Goal: Navigation & Orientation: Find specific page/section

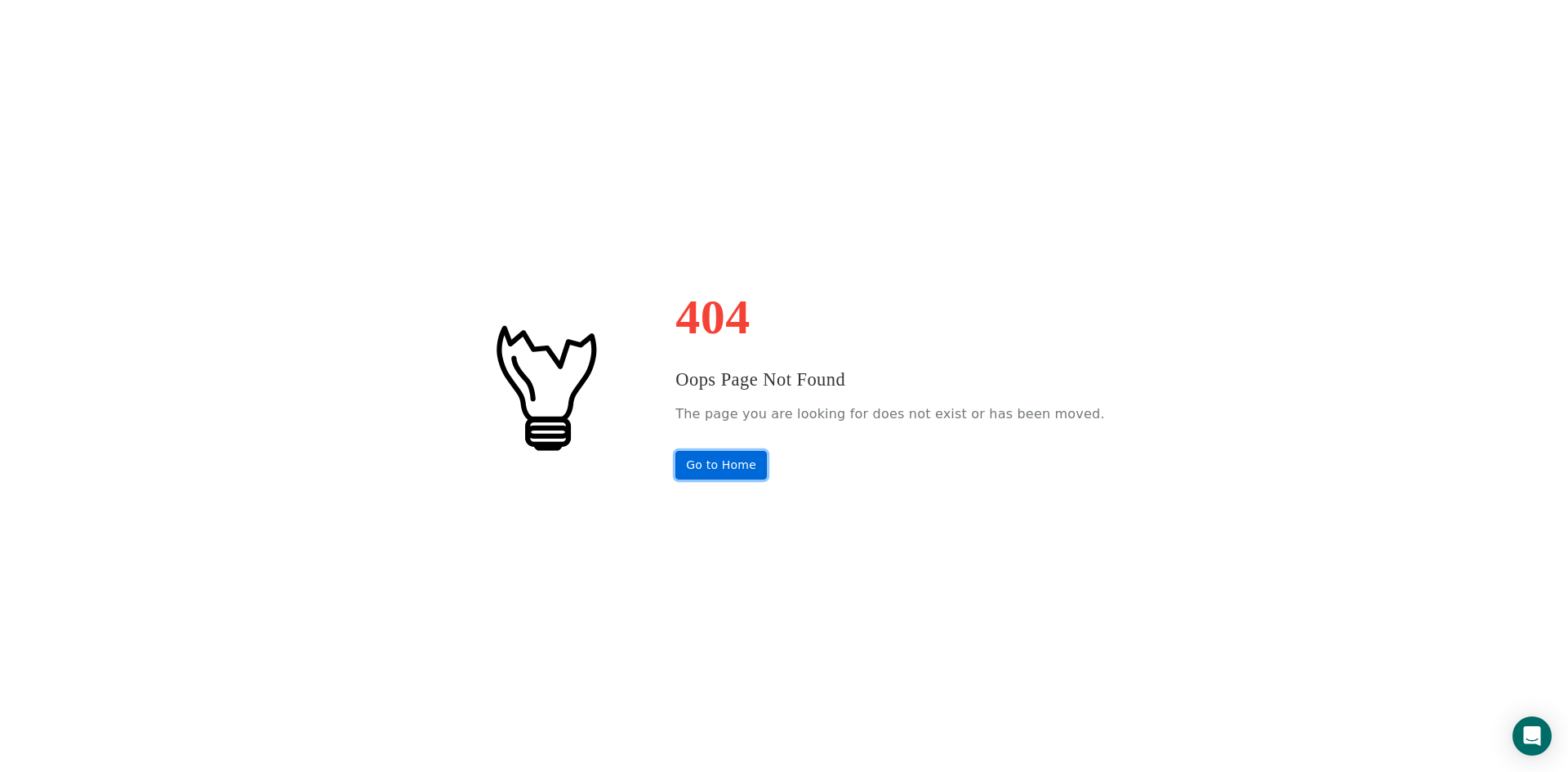
click at [762, 467] on link "Go to Home" at bounding box center [721, 464] width 91 height 28
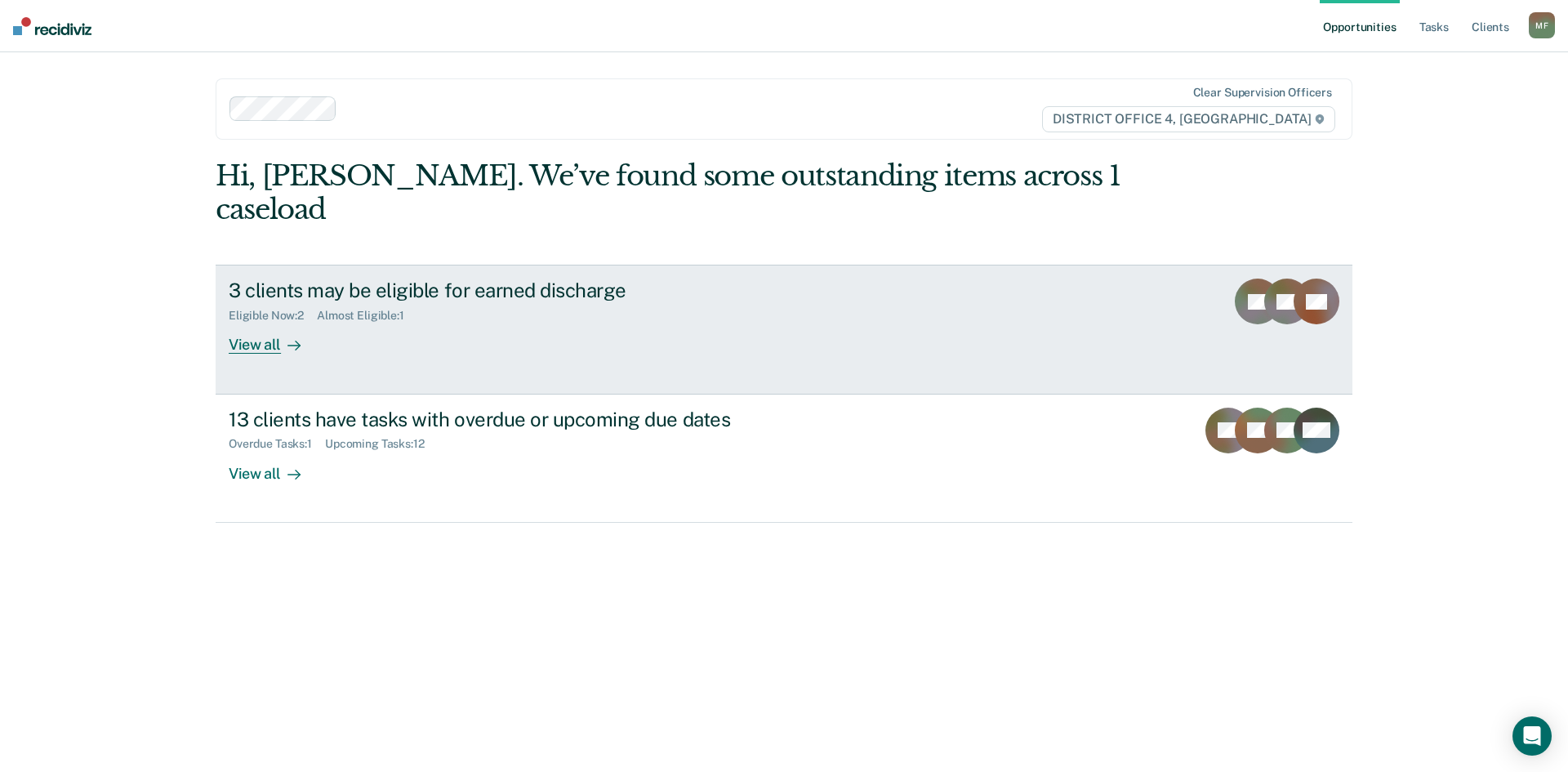
click at [255, 323] on div "View all" at bounding box center [275, 339] width 91 height 32
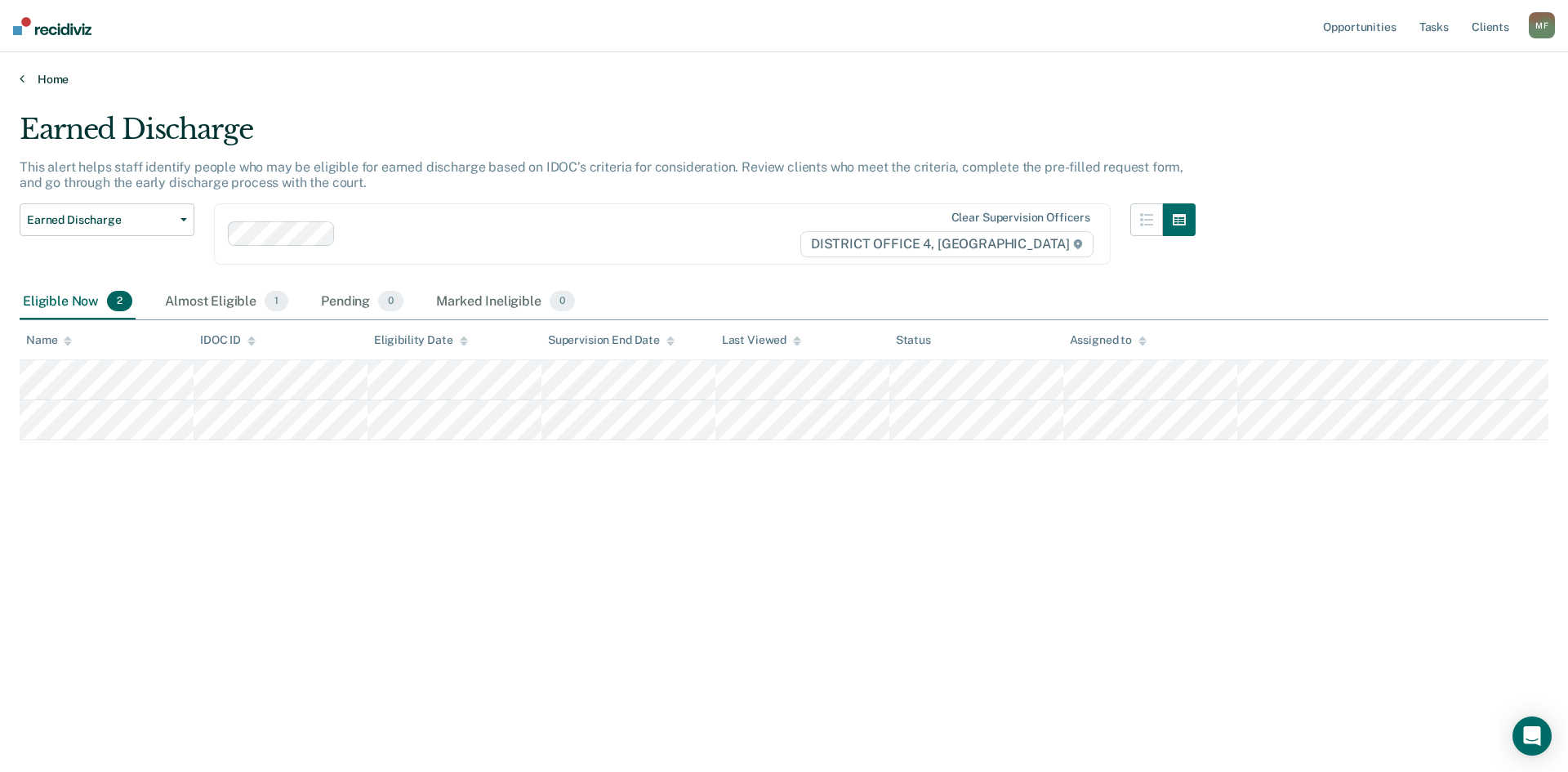
click at [52, 77] on link "Home" at bounding box center [784, 79] width 1530 height 15
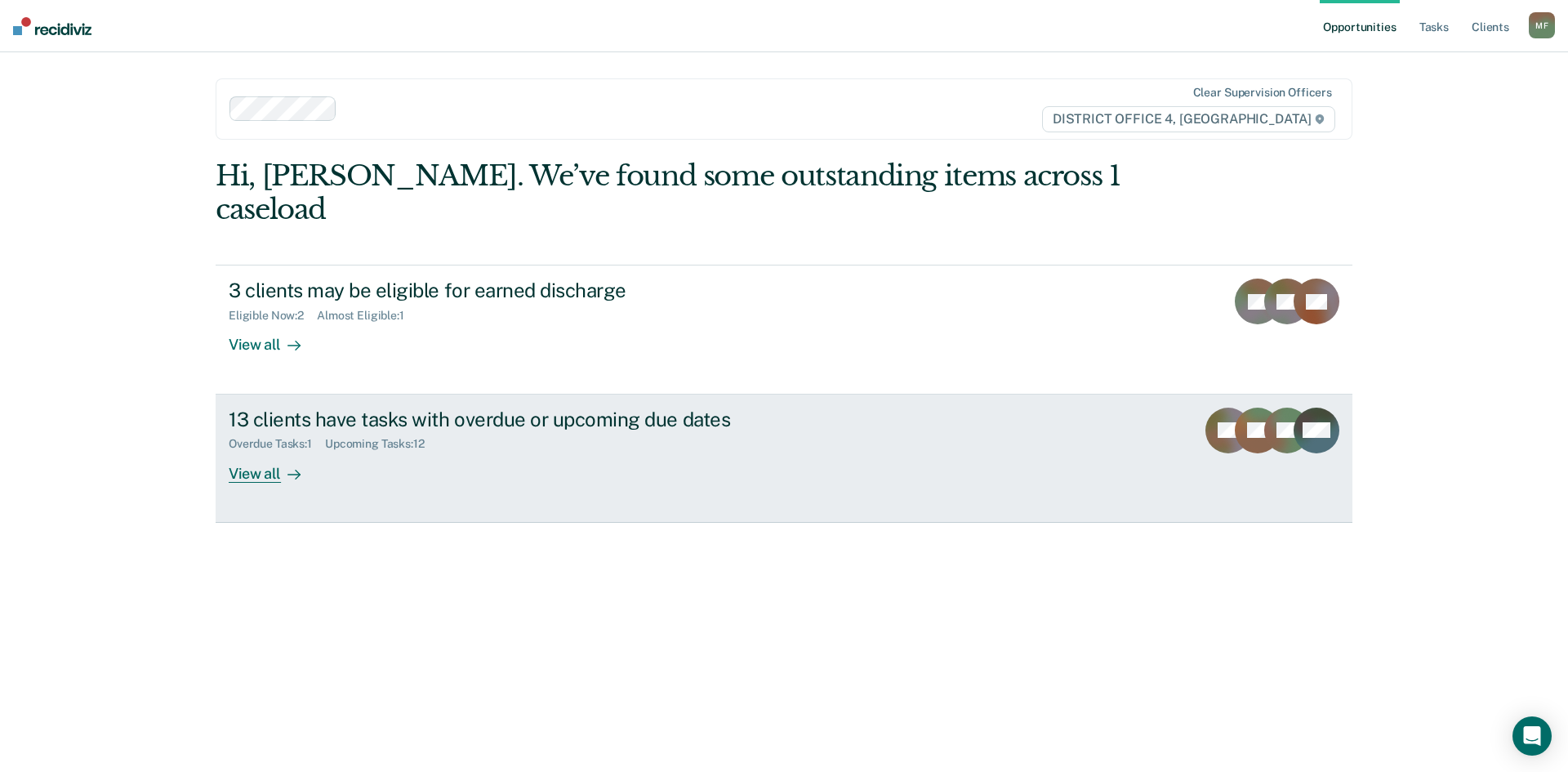
click at [267, 451] on div "View all" at bounding box center [275, 466] width 91 height 32
